Goal: Task Accomplishment & Management: Use online tool/utility

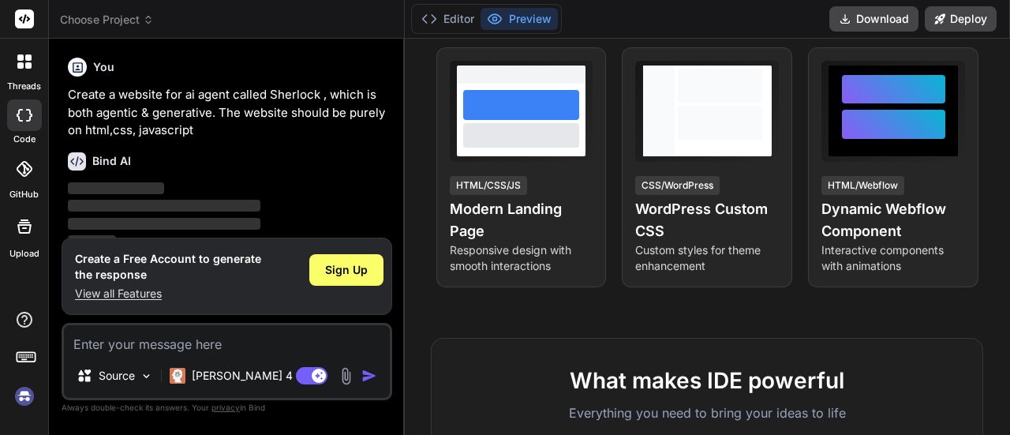
scroll to position [292, 0]
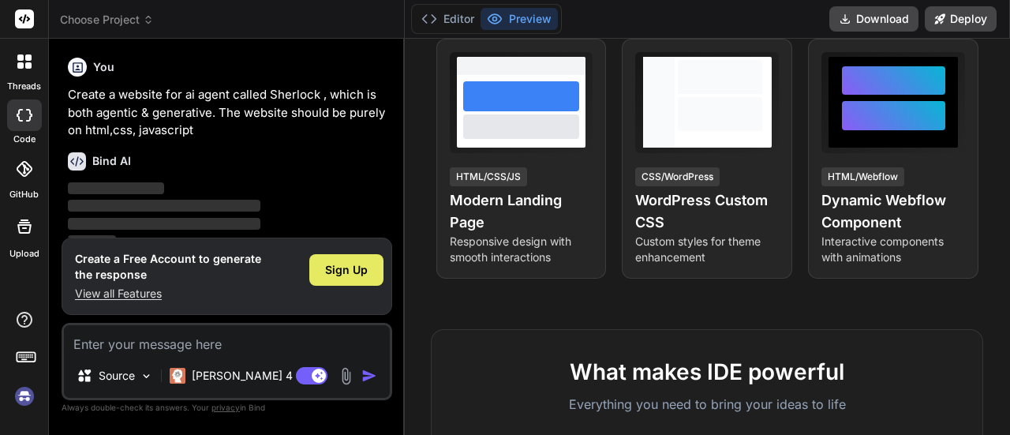
click at [332, 277] on span "Sign Up" at bounding box center [346, 270] width 43 height 16
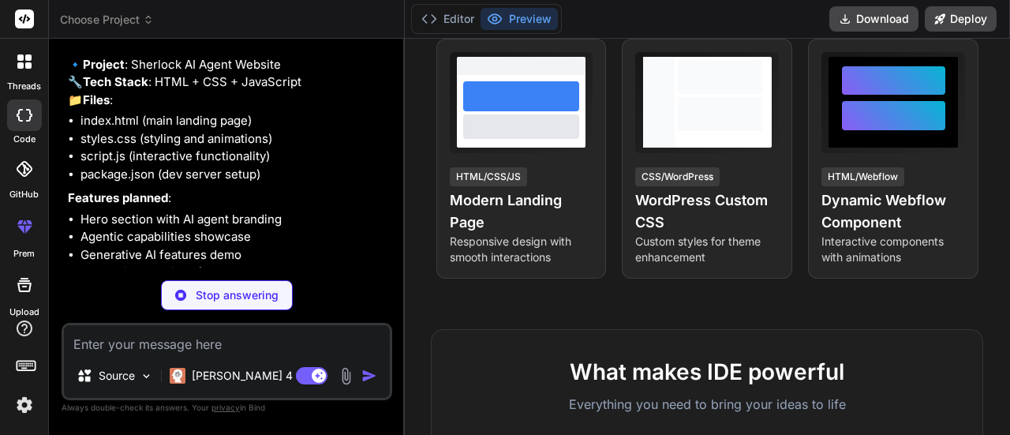
type textarea "x"
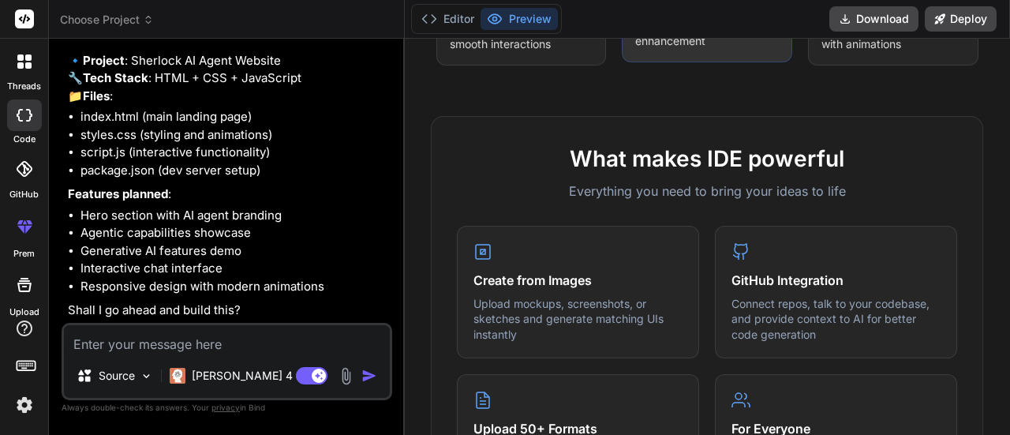
scroll to position [506, 0]
click at [200, 329] on textarea at bounding box center [227, 339] width 326 height 28
type textarea "Y"
type textarea "x"
type textarea "Ye"
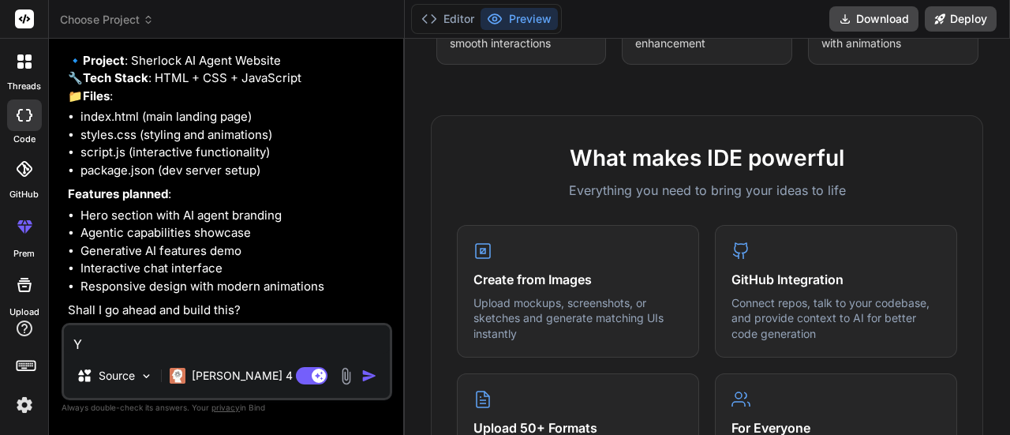
type textarea "x"
type textarea "Yes"
type textarea "x"
type textarea "Yes"
click at [373, 377] on img "button" at bounding box center [370, 376] width 16 height 16
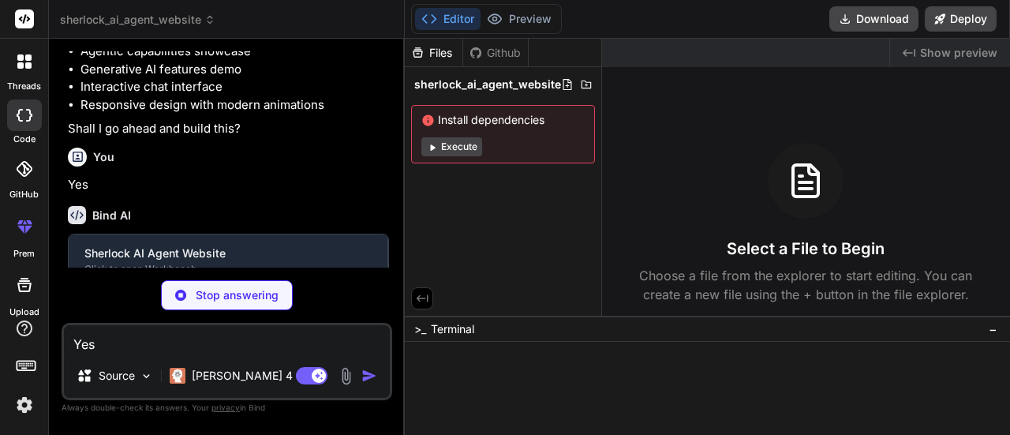
scroll to position [325, 0]
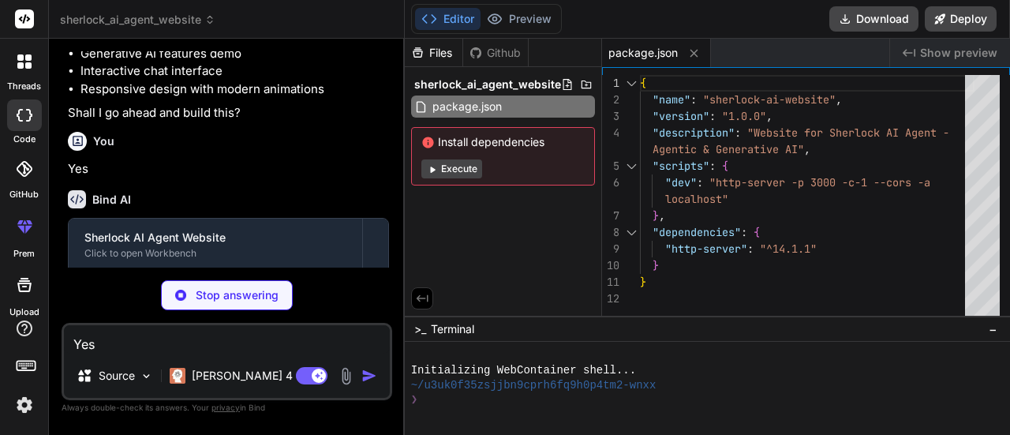
click at [471, 171] on button "Execute" at bounding box center [451, 168] width 61 height 19
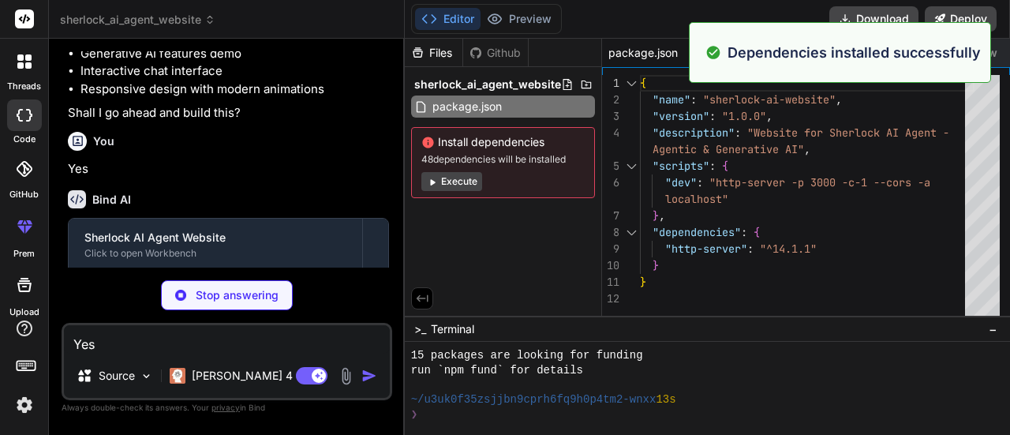
scroll to position [206, 0]
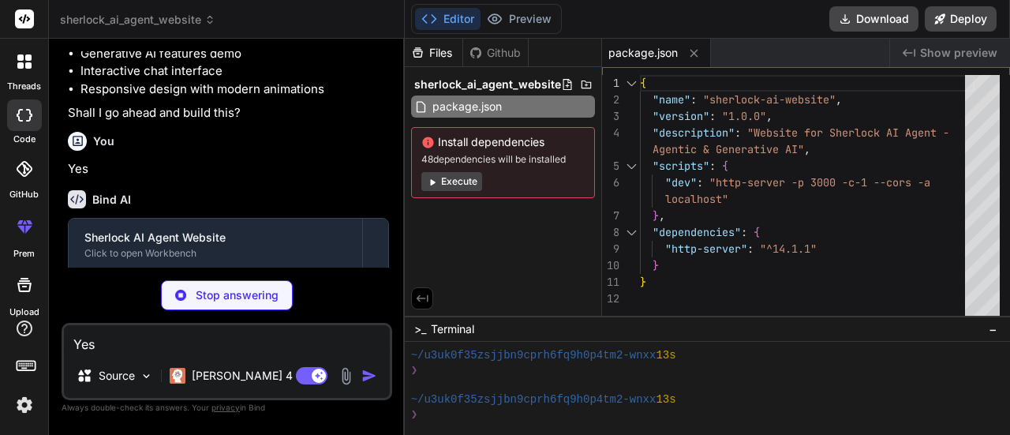
type textarea "x"
type textarea "{ "name": "sherlock-ai-website", "version": "1.0.0", "description": "Website fo…"
click at [878, 190] on div "{ "name" : "sherlock-ai-website" , "version" : "1.0.0" , "description" : "Websi…" at bounding box center [807, 199] width 335 height 249
type textarea "x"
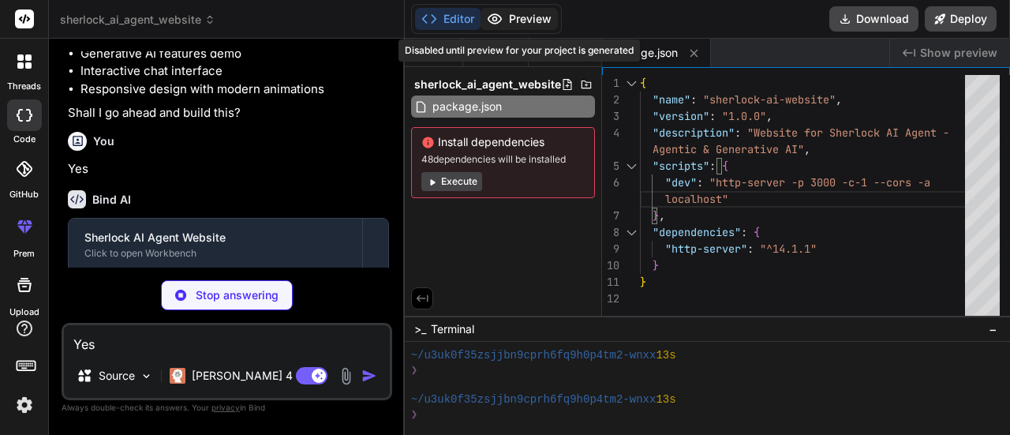
type textarea "<script src="script.js"></script> </body> </html>"
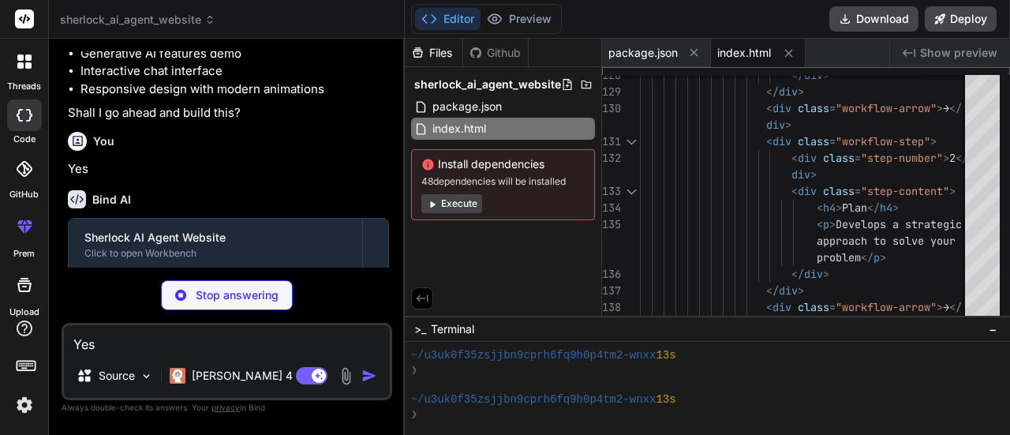
type textarea "x"
type textarea ".footer-social { order: 2; } }"
type textarea "x"
type textarea ".footer-social { order: 2; } }"
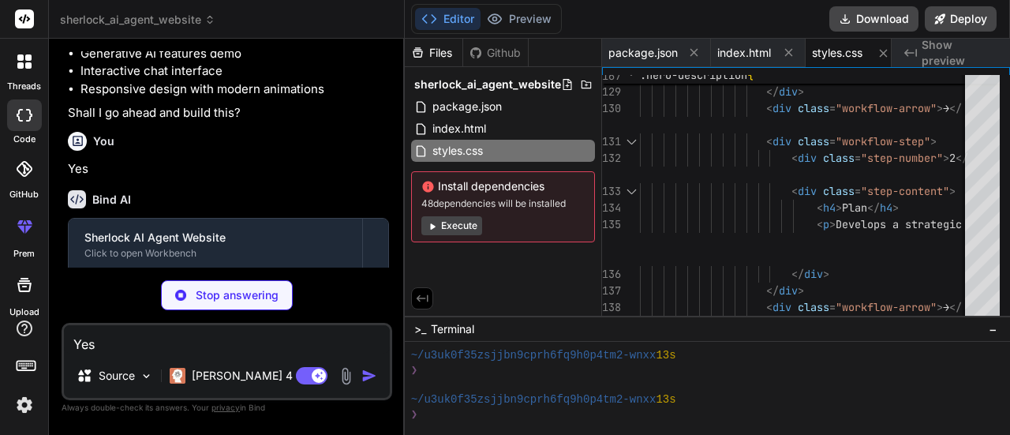
type textarea "x"
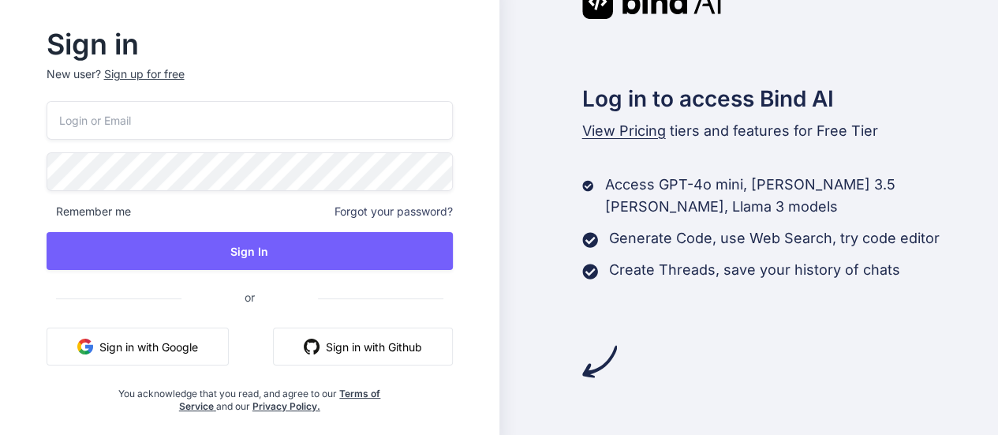
click at [172, 342] on button "Sign in with Google" at bounding box center [138, 347] width 182 height 38
